Goal: Transaction & Acquisition: Subscribe to service/newsletter

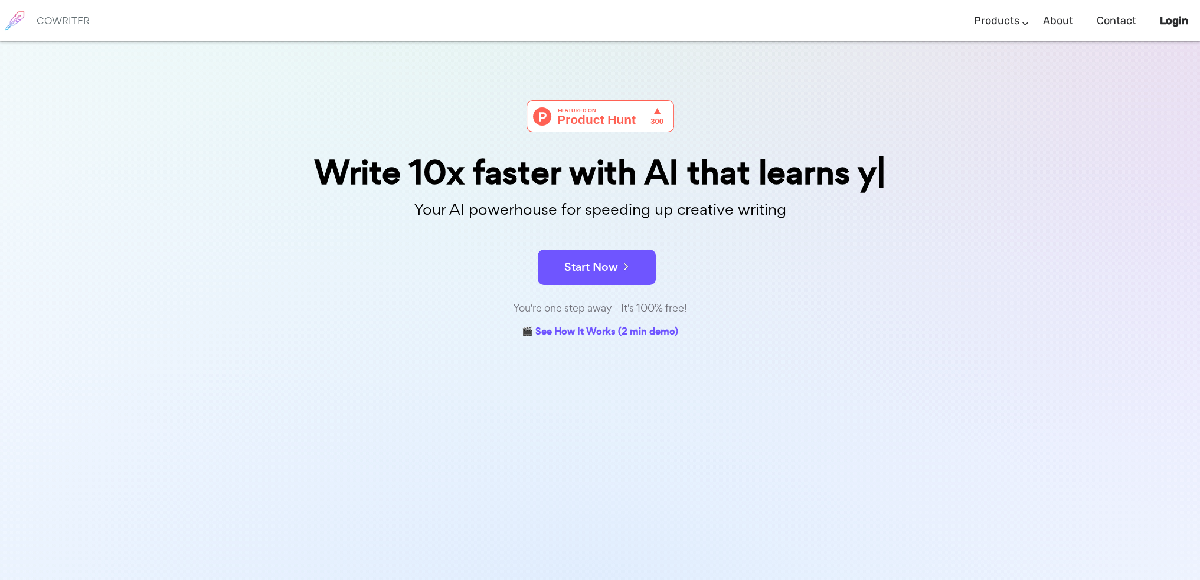
click at [627, 365] on div "Write 10x faster with AI that learns y Your AI powerhouse for speeding up creat…" at bounding box center [600, 341] width 1200 height 600
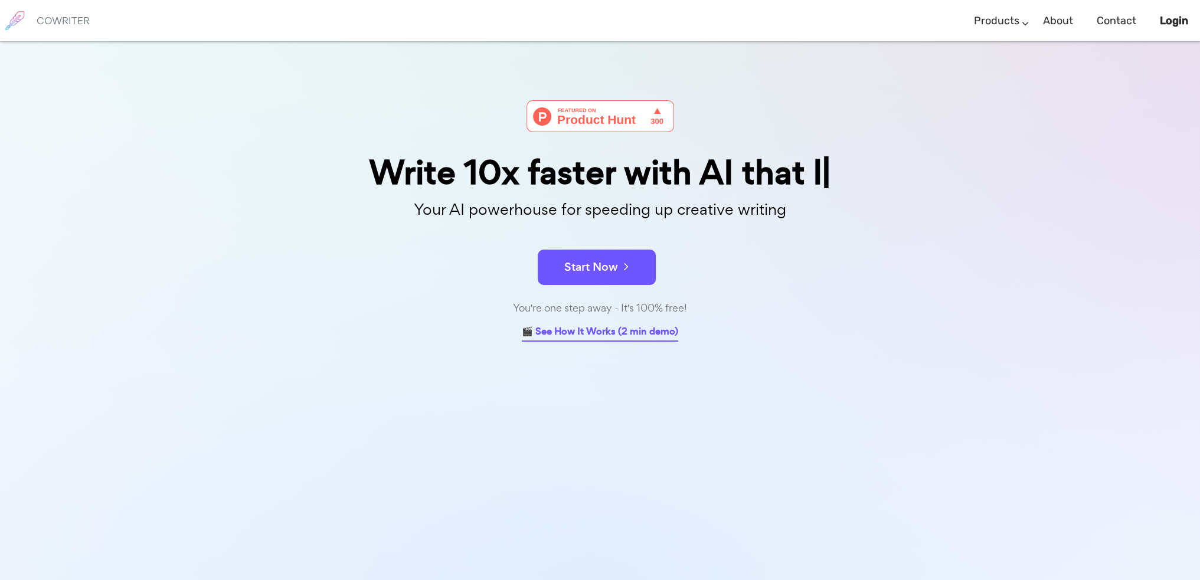
click at [612, 320] on div "🎬 See How It Works (2 min demo)" at bounding box center [600, 329] width 590 height 25
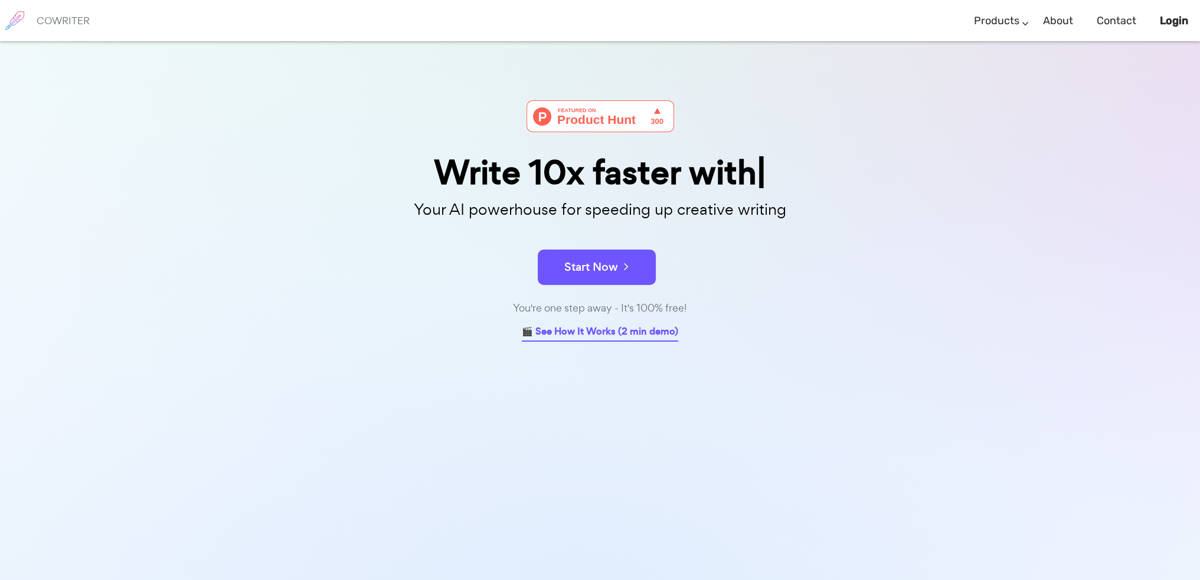
click at [612, 335] on link "🎬 See How It Works (2 min demo)" at bounding box center [600, 332] width 156 height 18
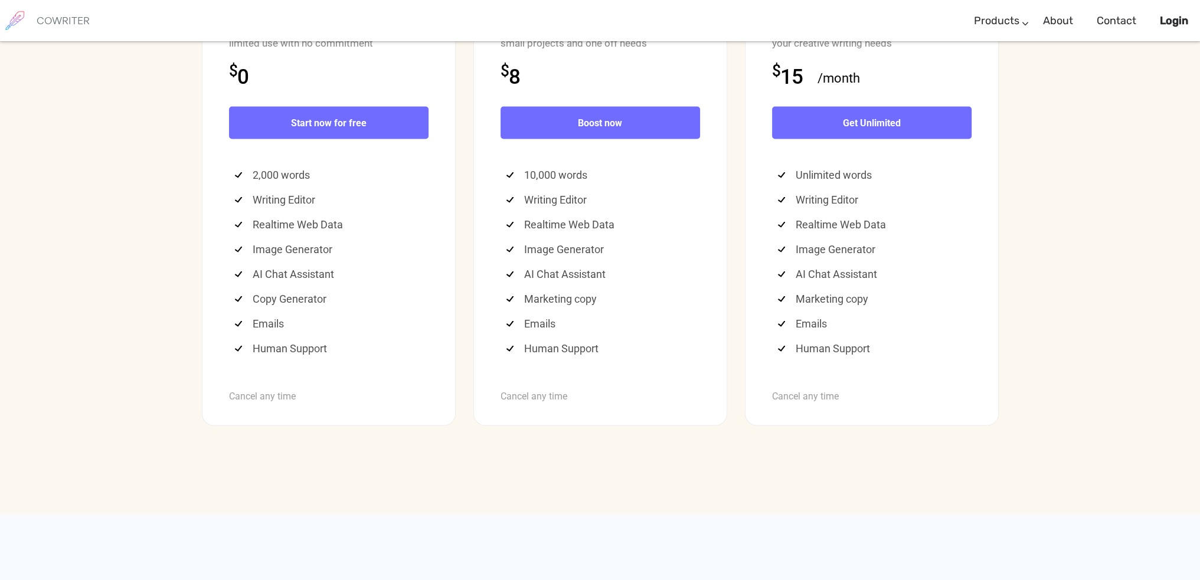
scroll to position [3105, 0]
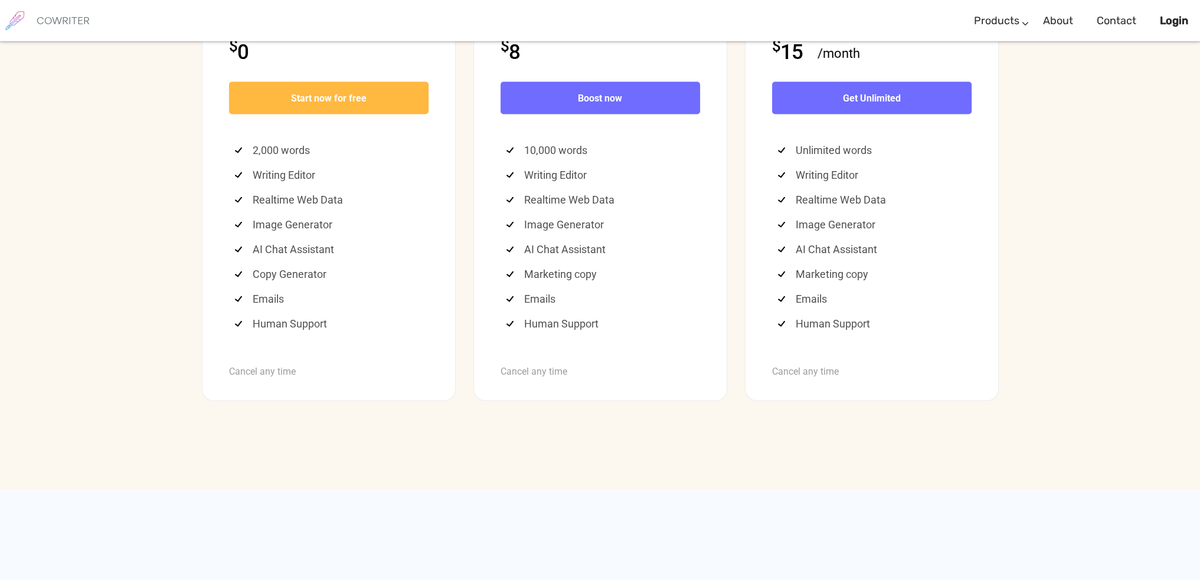
click at [394, 115] on link "Start now for free" at bounding box center [329, 98] width 200 height 32
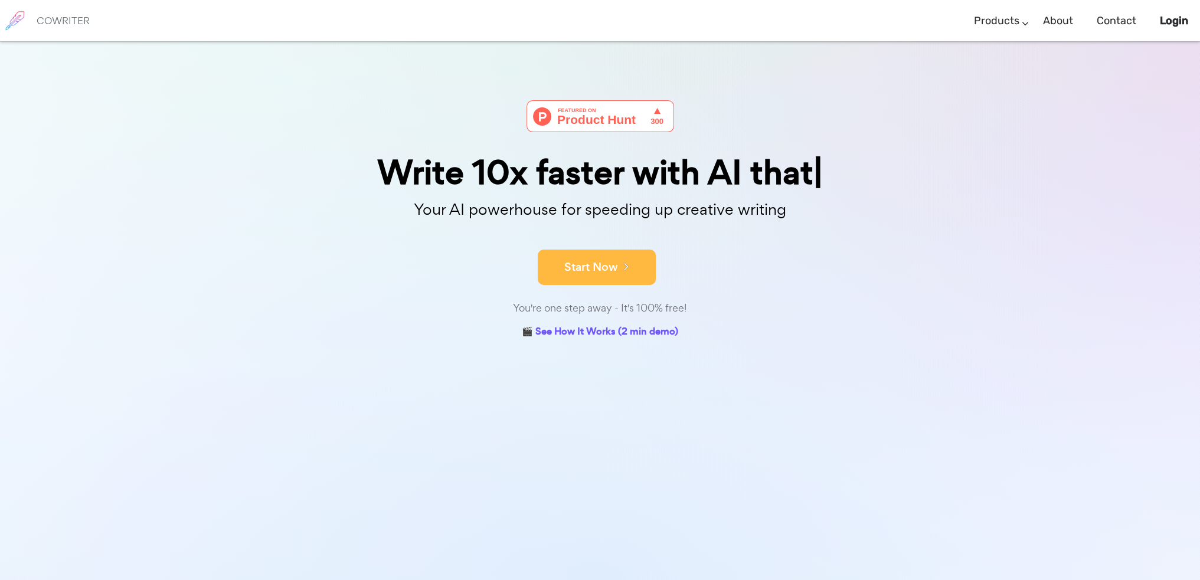
click at [618, 268] on icon at bounding box center [623, 266] width 11 height 13
